Goal: Task Accomplishment & Management: Manage account settings

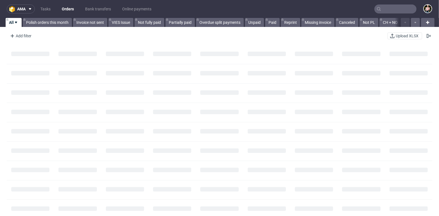
click at [392, 7] on input "text" at bounding box center [396, 8] width 42 height 9
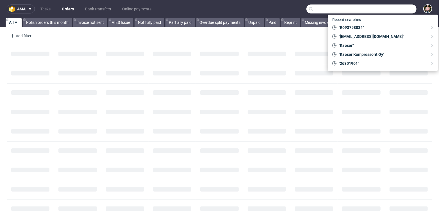
paste input "R093758834"
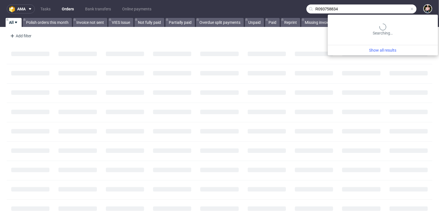
type input "R093758834"
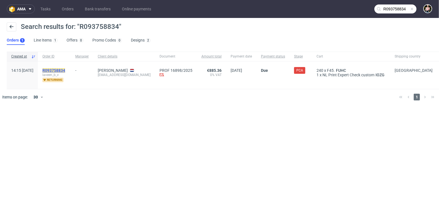
click at [65, 71] on mark "R093758834" at bounding box center [53, 70] width 23 height 4
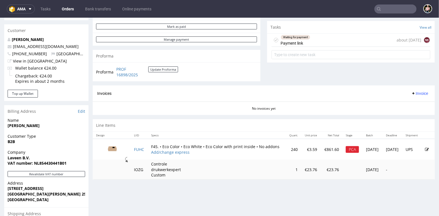
scroll to position [193, 0]
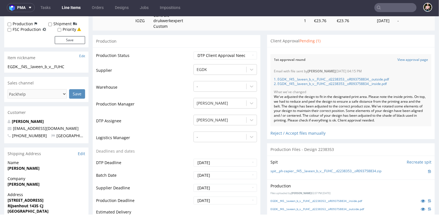
scroll to position [106, 0]
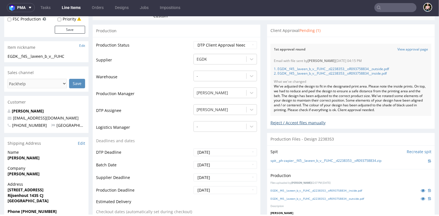
click at [274, 121] on div "Reject / Accept files manually" at bounding box center [351, 121] width 161 height 10
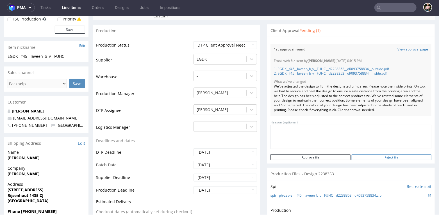
click at [369, 156] on input "Reject file" at bounding box center [392, 157] width 80 height 6
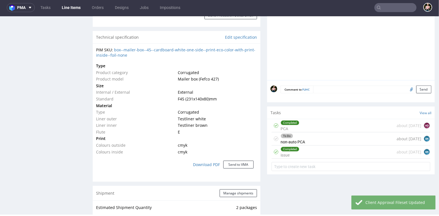
scroll to position [403, 0]
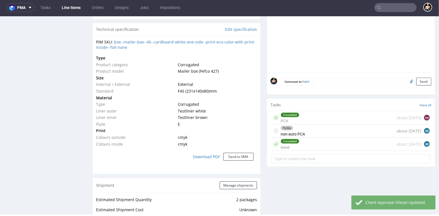
click at [318, 130] on div "To Do non-auto PCA about [DATE] BK" at bounding box center [351, 131] width 159 height 13
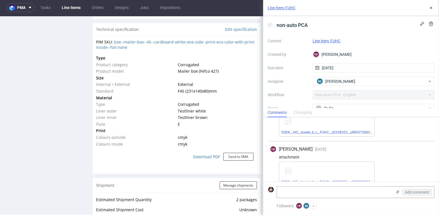
scroll to position [575, 0]
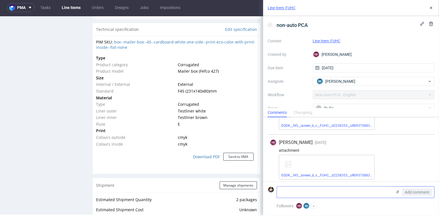
click at [285, 194] on textarea at bounding box center [334, 192] width 115 height 11
type textarea "outside print - approved"
click at [412, 191] on span "Add comment" at bounding box center [417, 193] width 25 height 4
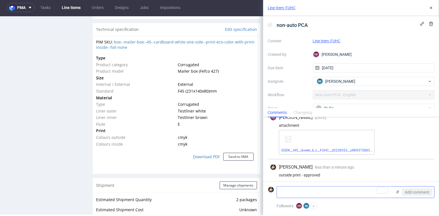
scroll to position [600, 0]
click at [303, 193] on textarea "To enrich screen reader interactions, please activate Accessibility in Grammarl…" at bounding box center [334, 192] width 115 height 11
paste textarea "I have adjusted the inside print pdf file here and there, there were some thing…"
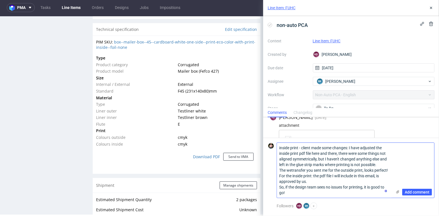
scroll to position [0, 0]
drag, startPoint x: 280, startPoint y: 171, endPoint x: 396, endPoint y: 174, distance: 116.2
click at [396, 174] on div "inside print - client made some changes: I have adjusted the inside print pdf f…" at bounding box center [356, 171] width 158 height 56
click at [392, 171] on textarea "inside print - client made some changes: I have adjusted the inside print pdf f…" at bounding box center [334, 170] width 115 height 55
click at [278, 170] on form "inside print - client made some changes: I have adjusted the inside print pdf f…" at bounding box center [351, 170] width 176 height 65
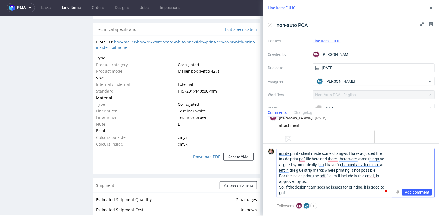
type textarea "inside print - client made some changes: I have adjusted the inside print pdf f…"
click at [399, 193] on use at bounding box center [398, 192] width 3 height 3
click at [0, 0] on input "file" at bounding box center [0, 0] width 0 height 0
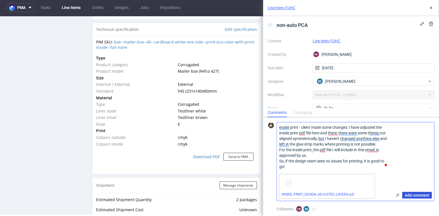
click at [416, 197] on span "Add comment" at bounding box center [417, 196] width 25 height 4
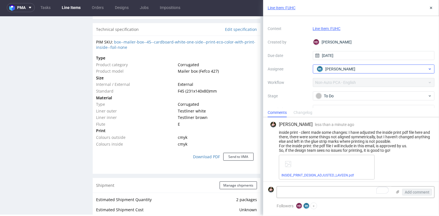
scroll to position [3, 0]
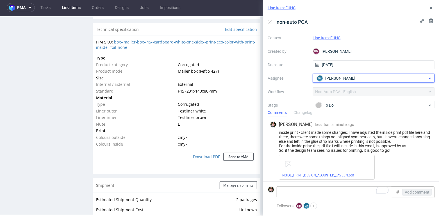
click at [340, 79] on span "[PERSON_NAME]" at bounding box center [341, 79] width 30 height 6
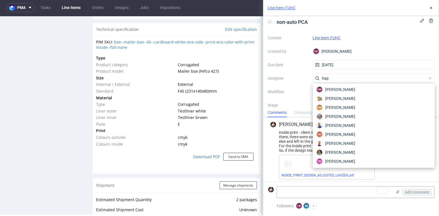
scroll to position [0, 0]
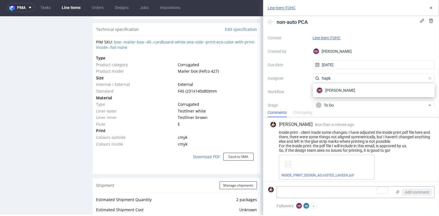
type input "hapk"
click at [364, 134] on div "inside print - client made some changes: I have adjusted the inside print pdf f…" at bounding box center [351, 141] width 162 height 22
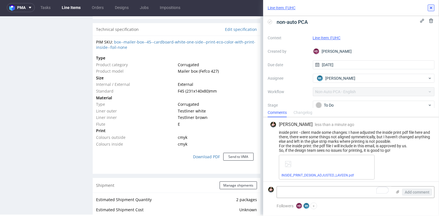
click at [432, 8] on use at bounding box center [431, 8] width 2 height 2
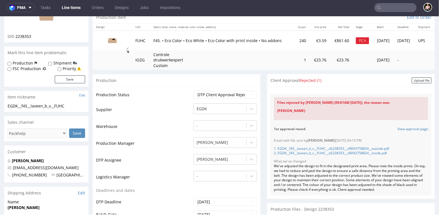
scroll to position [61, 0]
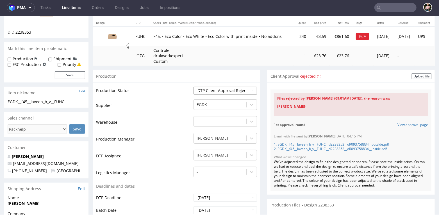
click at [218, 89] on select "Waiting for Artwork Waiting for Diecut Waiting for Mockup Waiting for DTP Waiti…" at bounding box center [226, 91] width 64 height 8
select select "back_for_dtp"
click at [194, 87] on select "Waiting for Artwork Waiting for Diecut Waiting for Mockup Waiting for DTP Waiti…" at bounding box center [226, 91] width 64 height 8
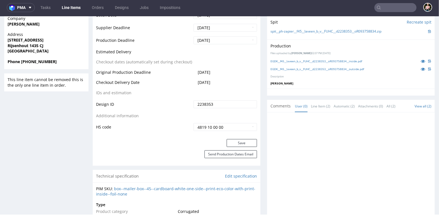
scroll to position [264, 0]
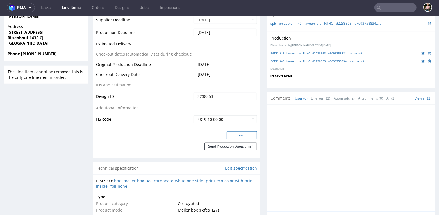
click at [234, 133] on button "Save" at bounding box center [242, 135] width 30 height 8
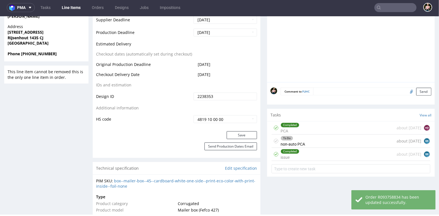
click at [312, 152] on div "Completed issue about [DATE] BK" at bounding box center [351, 154] width 159 height 13
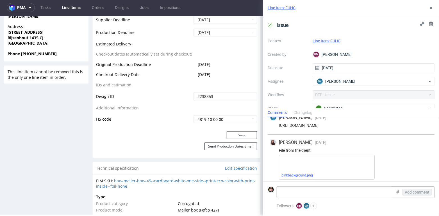
scroll to position [176, 0]
click at [432, 8] on use at bounding box center [431, 8] width 2 height 2
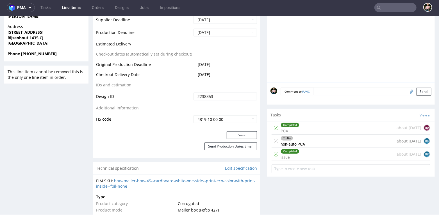
click at [309, 143] on div "To Do non-auto PCA about [DATE] BK" at bounding box center [351, 141] width 159 height 13
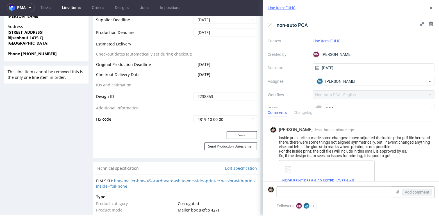
scroll to position [668, 0]
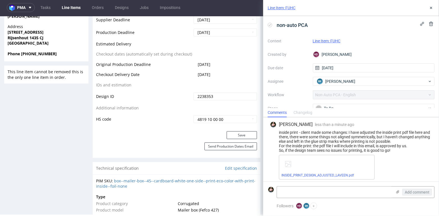
click at [175, 141] on div "Save" at bounding box center [177, 136] width 168 height 11
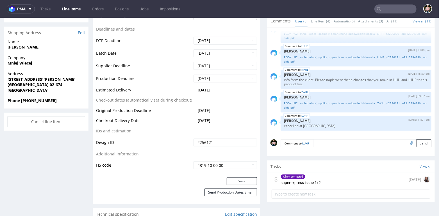
scroll to position [224, 0]
click at [44, 119] on input "Cancel line item" at bounding box center [47, 121] width 78 height 11
click at [36, 105] on icon at bounding box center [34, 107] width 3 height 4
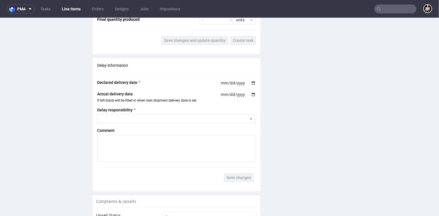
scroll to position [889, 0]
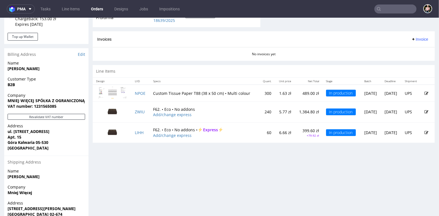
scroll to position [300, 0]
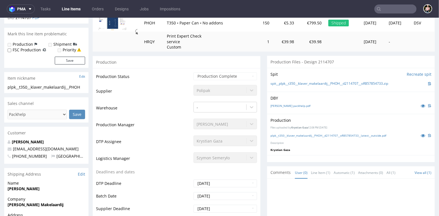
scroll to position [80, 0]
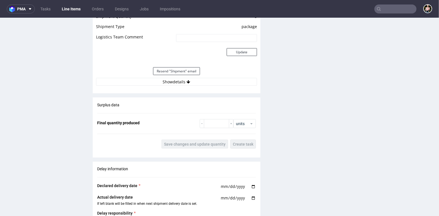
scroll to position [527, 0]
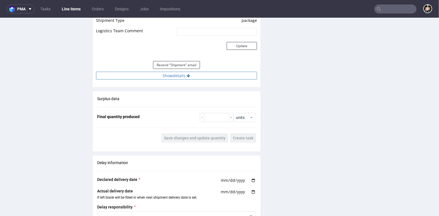
click at [177, 75] on button "Show details" at bounding box center [176, 76] width 161 height 8
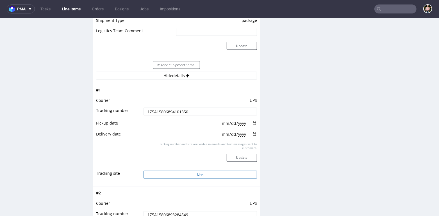
click at [179, 171] on button "Link" at bounding box center [201, 175] width 114 height 8
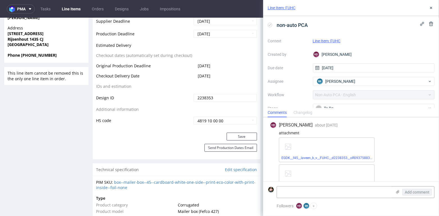
scroll to position [668, 0]
